Goal: Transaction & Acquisition: Book appointment/travel/reservation

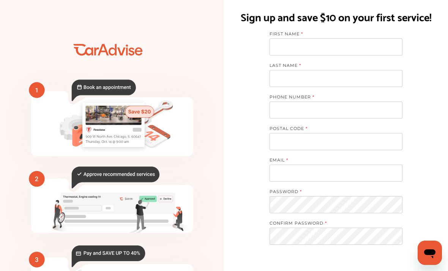
click at [376, 47] on input at bounding box center [336, 46] width 133 height 17
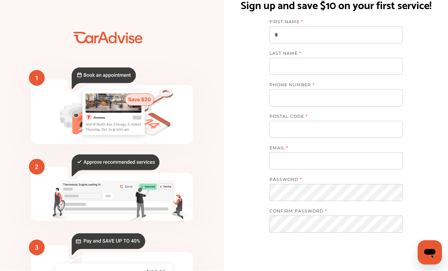
scroll to position [12, 0]
type input "*****"
click at [355, 65] on input at bounding box center [336, 66] width 133 height 17
type input "*********"
click at [361, 104] on input "tel" at bounding box center [336, 97] width 133 height 17
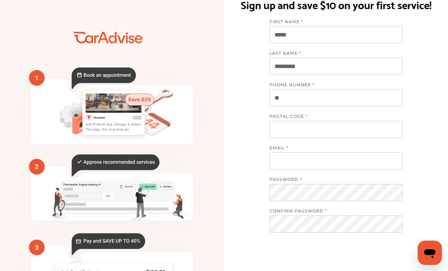
type input "*"
type input "**********"
click at [345, 129] on input at bounding box center [336, 129] width 133 height 17
type input "*****"
click at [369, 166] on input at bounding box center [336, 160] width 133 height 17
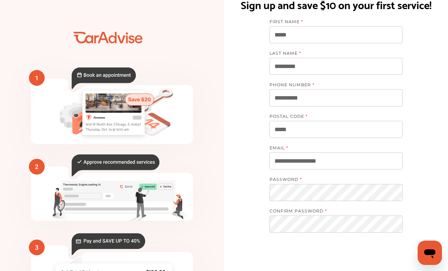
type input "**********"
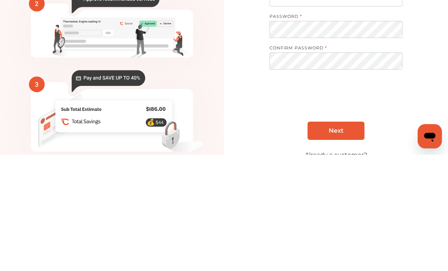
scroll to position [112, 0]
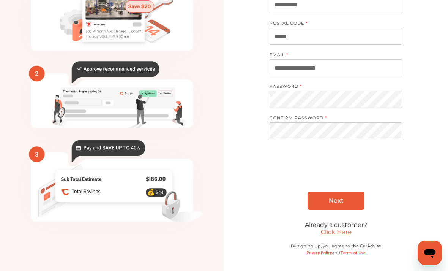
click at [349, 201] on link "Next" at bounding box center [336, 200] width 57 height 18
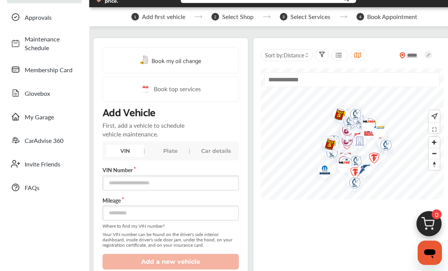
scroll to position [52, 0]
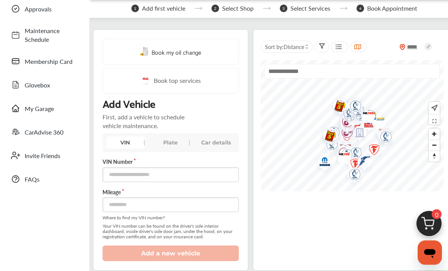
click at [167, 146] on div "Plate" at bounding box center [171, 143] width 38 height 12
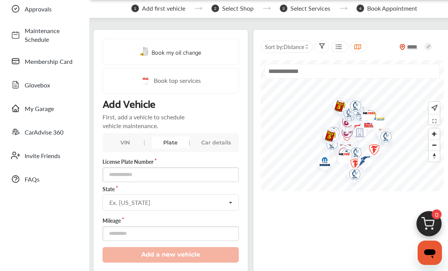
click at [214, 139] on div "Car details" at bounding box center [216, 142] width 38 height 12
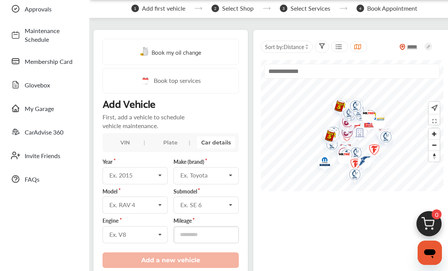
click at [170, 142] on div "Plate" at bounding box center [171, 142] width 38 height 12
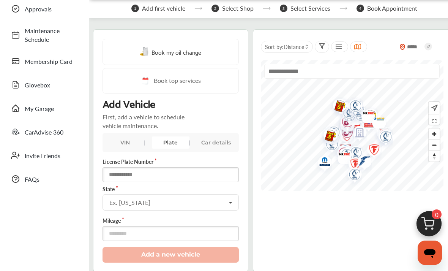
click at [158, 175] on input "text" at bounding box center [171, 174] width 136 height 15
type input "******"
click at [219, 205] on input "text" at bounding box center [171, 201] width 136 height 15
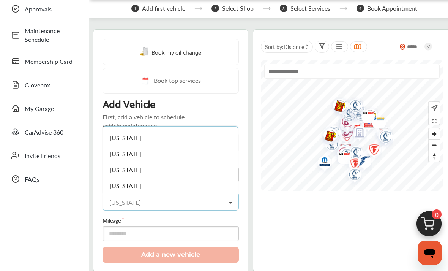
scroll to position [552, 0]
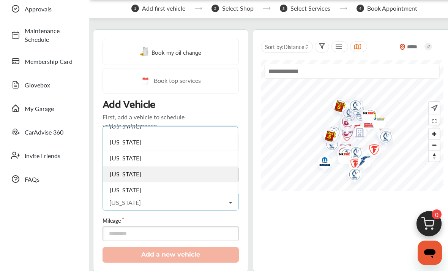
click at [187, 179] on div "[US_STATE]" at bounding box center [170, 174] width 135 height 16
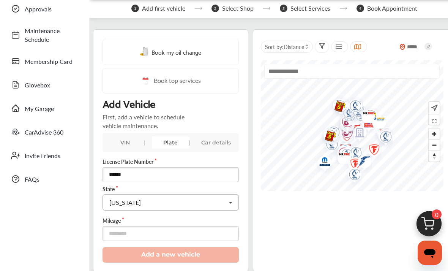
click at [180, 206] on input "text" at bounding box center [171, 201] width 136 height 15
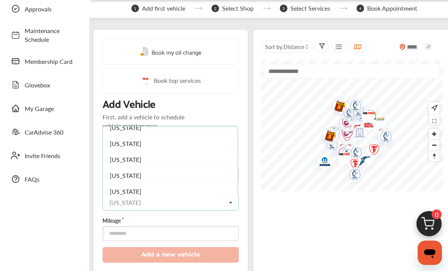
scroll to position [697, 0]
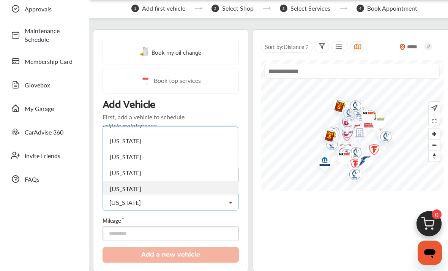
click at [178, 194] on div "[US_STATE]" at bounding box center [170, 189] width 135 height 16
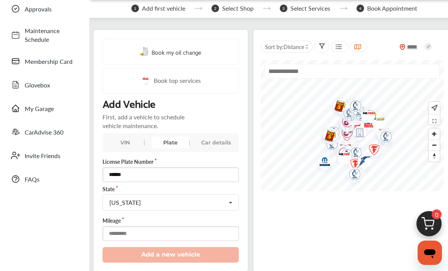
click at [178, 238] on input "number" at bounding box center [171, 233] width 136 height 15
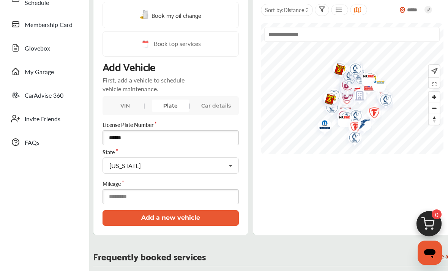
scroll to position [98, 0]
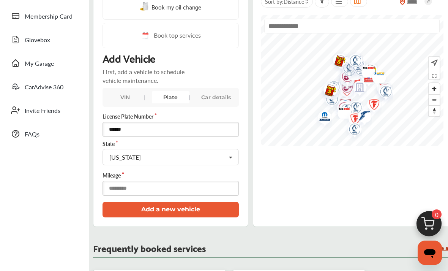
type input "*****"
click at [208, 217] on button "Add a new vehicle" at bounding box center [171, 210] width 136 height 16
click at [123, 213] on button "Add a new vehicle" at bounding box center [171, 210] width 136 height 16
click at [212, 100] on div "Car details" at bounding box center [216, 97] width 38 height 12
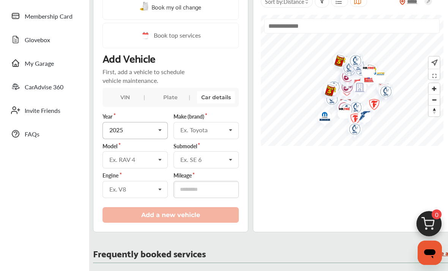
click at [116, 128] on input "text" at bounding box center [135, 129] width 65 height 15
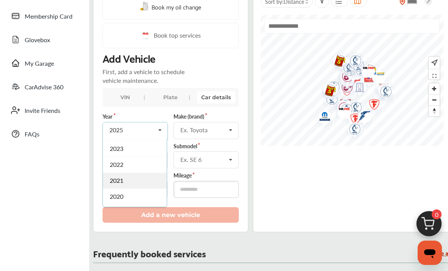
click at [113, 183] on span "2021" at bounding box center [117, 180] width 14 height 9
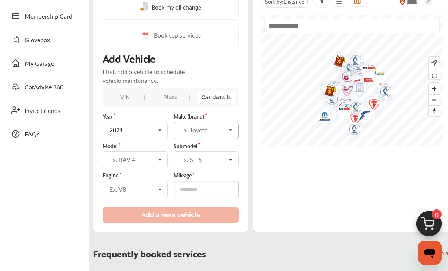
click at [188, 133] on div "Ex. Toyota" at bounding box center [203, 130] width 46 height 6
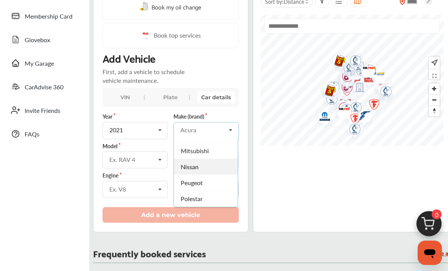
click at [188, 162] on span "Nissan" at bounding box center [190, 166] width 18 height 9
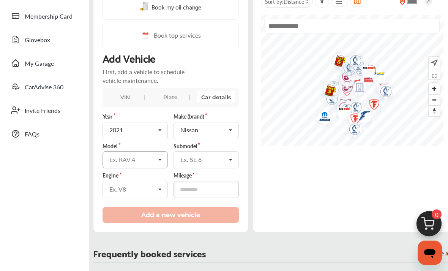
click at [109, 159] on input "text" at bounding box center [135, 158] width 65 height 15
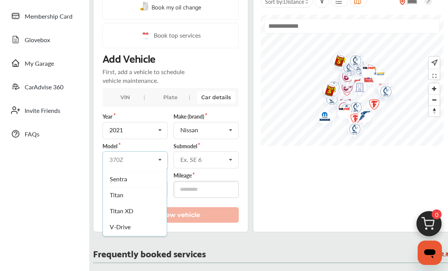
scroll to position [318, 0]
click at [117, 178] on span "Sentra" at bounding box center [118, 177] width 17 height 9
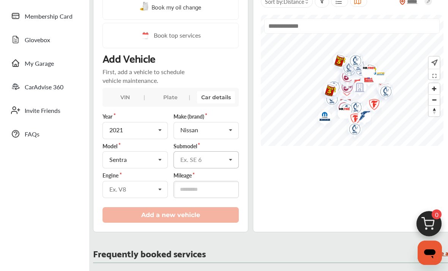
click at [180, 161] on input "text" at bounding box center [206, 158] width 65 height 15
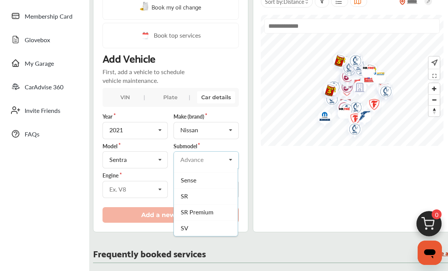
scroll to position [60, 0]
click at [185, 230] on span "SV" at bounding box center [185, 228] width 8 height 9
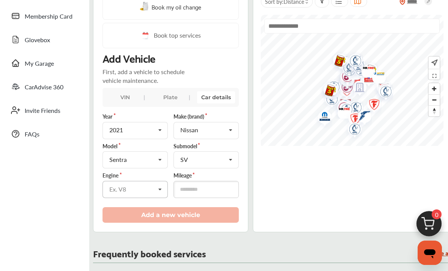
click at [118, 187] on input "text" at bounding box center [135, 188] width 65 height 15
click at [121, 208] on span "2.0L L4 (MR20DD) GAS FI" at bounding box center [134, 208] width 49 height 15
click at [193, 198] on input "number" at bounding box center [205, 189] width 65 height 17
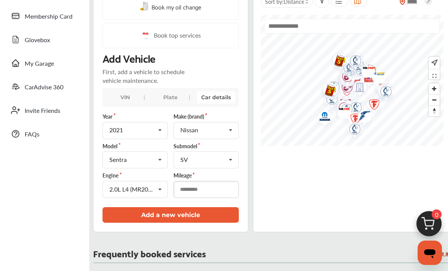
type input "*****"
click at [131, 216] on button "Add a new vehicle" at bounding box center [171, 215] width 136 height 16
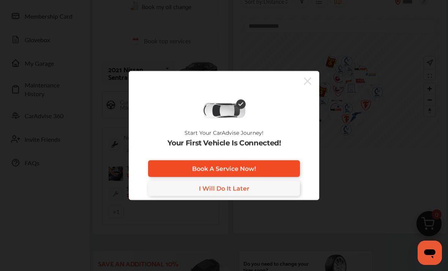
click at [162, 177] on link "Book A Service Now!" at bounding box center [224, 168] width 152 height 17
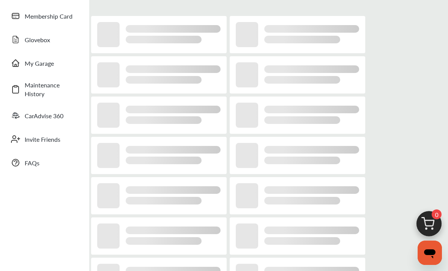
scroll to position [1, 0]
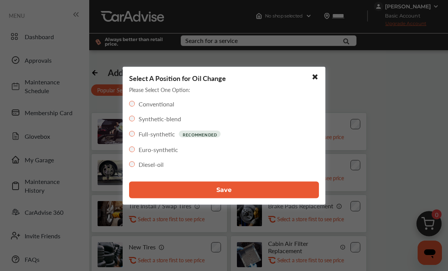
click at [170, 122] on label "Synthetic-blend" at bounding box center [160, 118] width 43 height 9
click at [240, 188] on button "Save" at bounding box center [224, 189] width 190 height 17
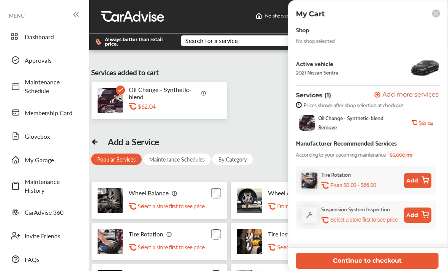
scroll to position [21, 0]
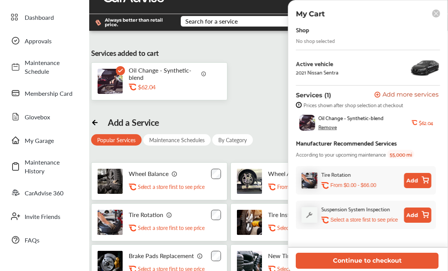
click at [335, 37] on div "Shop No shop selected" at bounding box center [368, 33] width 144 height 19
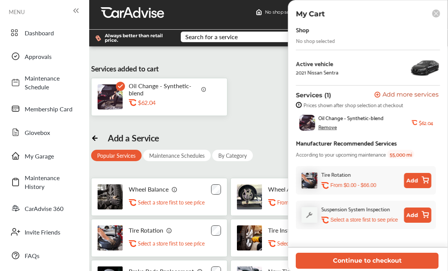
scroll to position [5, 0]
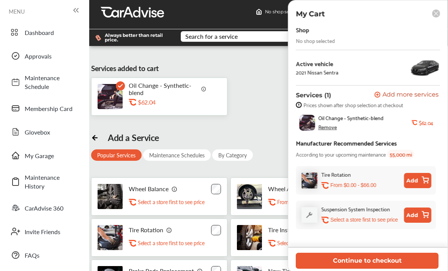
click at [205, 89] on img at bounding box center [203, 88] width 5 height 5
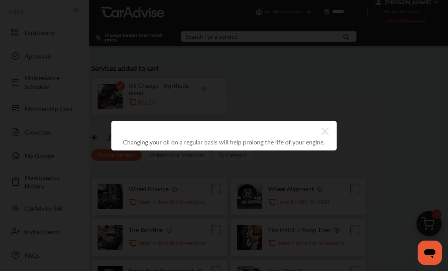
click at [326, 137] on icon at bounding box center [325, 131] width 8 height 12
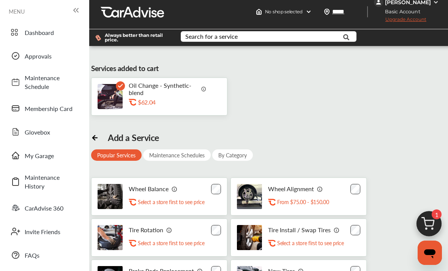
scroll to position [0, 0]
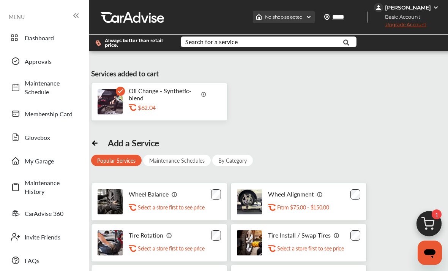
click at [296, 16] on span "No shop selected" at bounding box center [284, 17] width 38 height 6
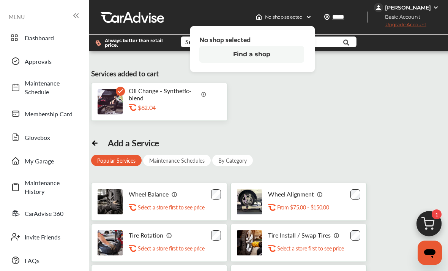
click at [285, 55] on button "Find a shop" at bounding box center [251, 54] width 105 height 17
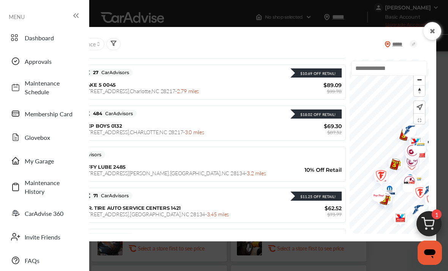
scroll to position [378, 0]
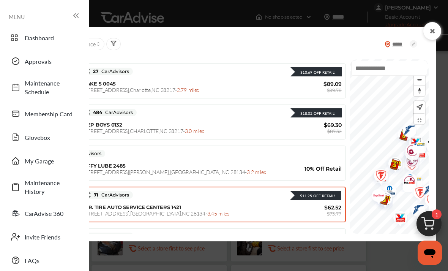
click at [210, 214] on div "MR. TIRE AUTO SERVICE CENTERS 1421 [STREET_ADDRESS] - 3.45 miles" at bounding box center [190, 210] width 212 height 13
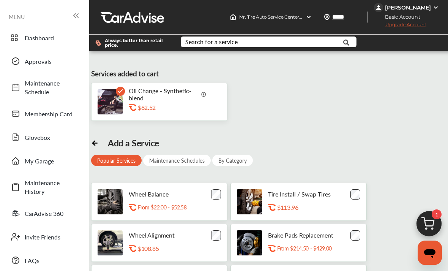
click at [434, 222] on img at bounding box center [429, 225] width 36 height 36
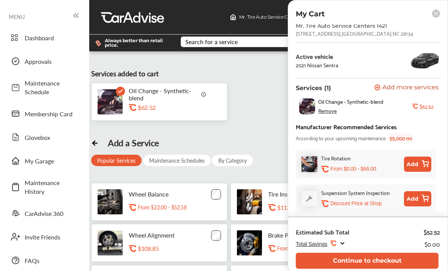
scroll to position [21, 0]
click at [343, 240] on icon at bounding box center [342, 243] width 6 height 6
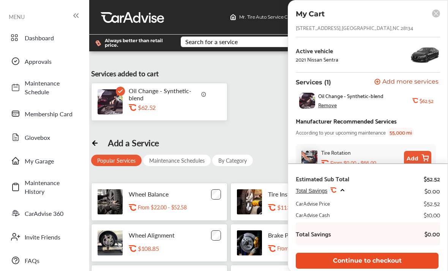
click at [393, 259] on button "Continue to checkout" at bounding box center [367, 260] width 143 height 16
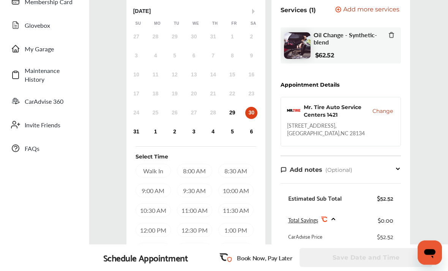
scroll to position [112, 0]
click at [138, 130] on div "31" at bounding box center [136, 131] width 12 height 12
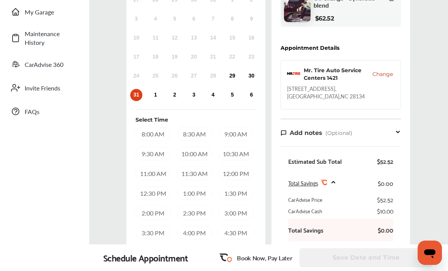
scroll to position [148, 0]
click at [231, 131] on div "9:00 AM" at bounding box center [235, 134] width 35 height 14
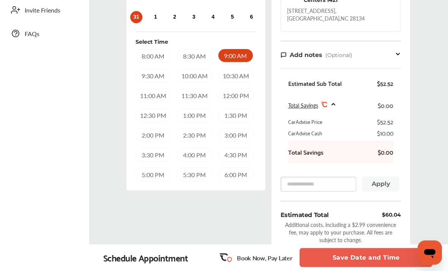
scroll to position [226, 0]
click at [364, 267] on button "Save Date and Time" at bounding box center [366, 257] width 133 height 19
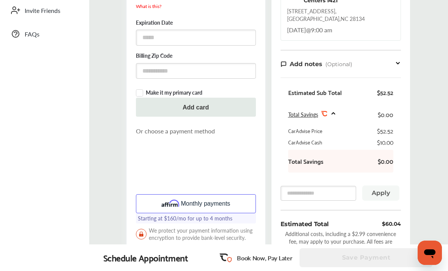
scroll to position [226, 0]
